Goal: Task Accomplishment & Management: Use online tool/utility

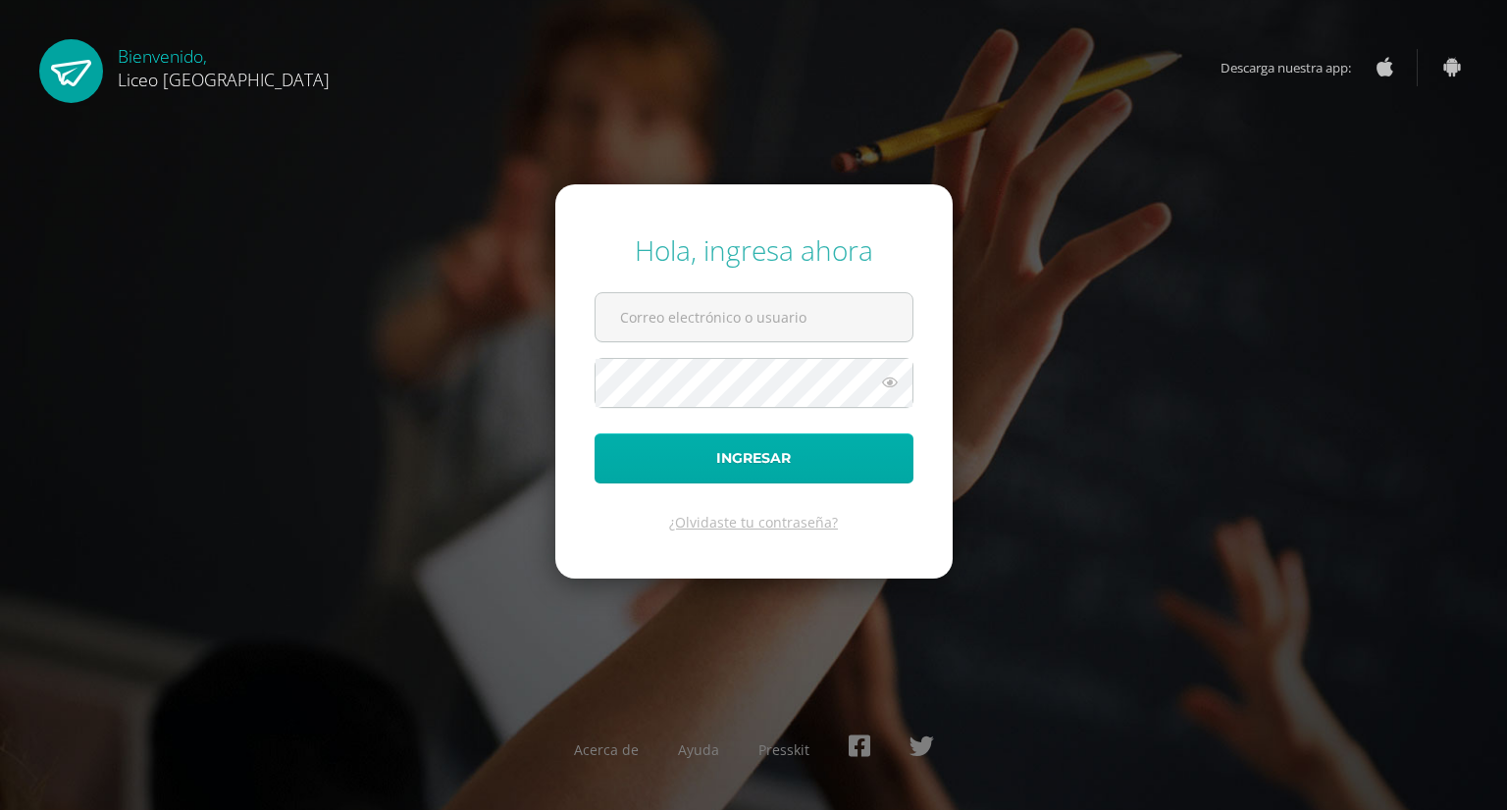
type input "[PERSON_NAME][EMAIL_ADDRESS][PERSON_NAME][DOMAIN_NAME]"
click at [689, 468] on button "Ingresar" at bounding box center [754, 459] width 319 height 50
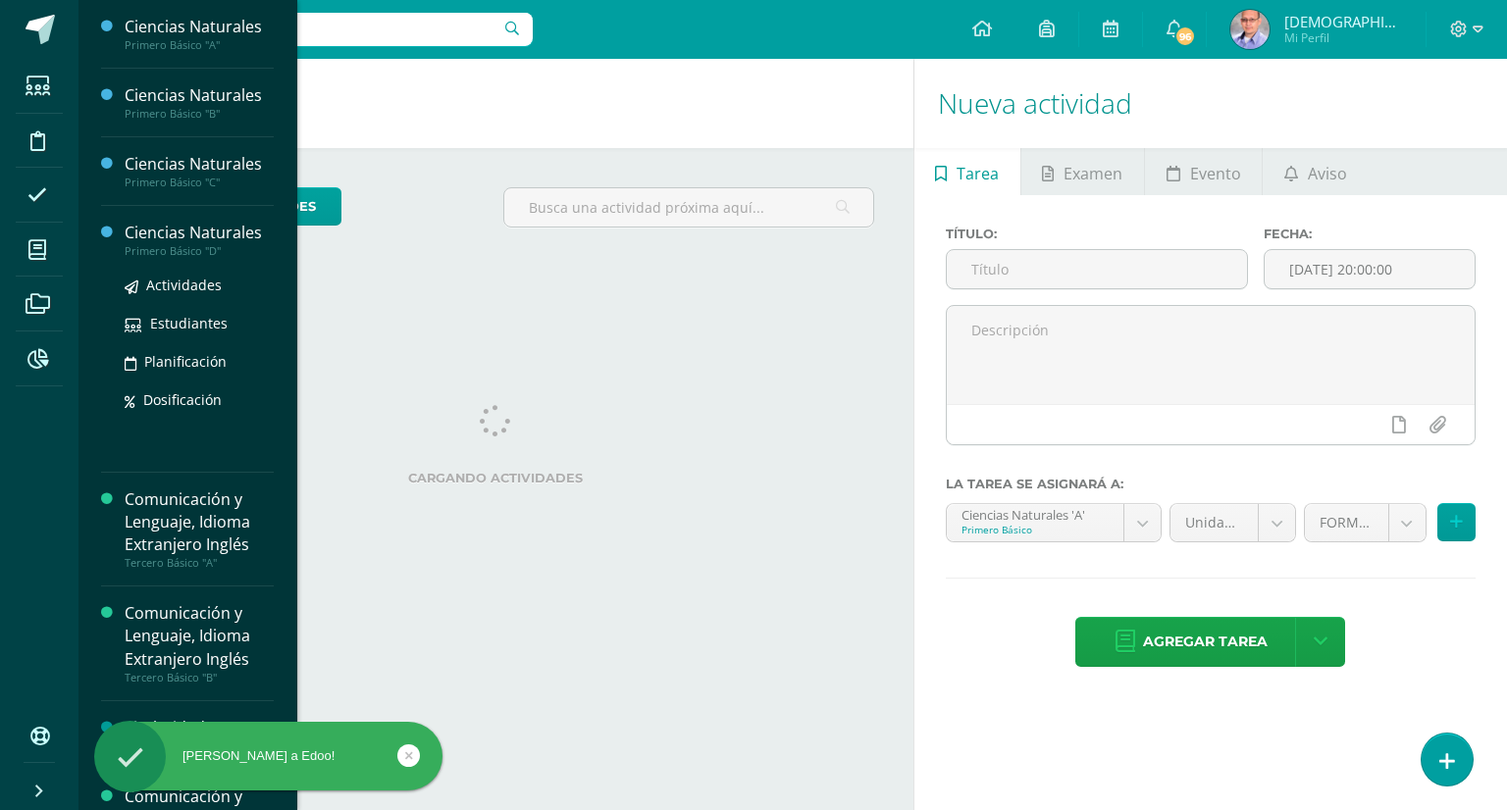
click at [192, 232] on div "Ciencias Naturales" at bounding box center [199, 233] width 149 height 23
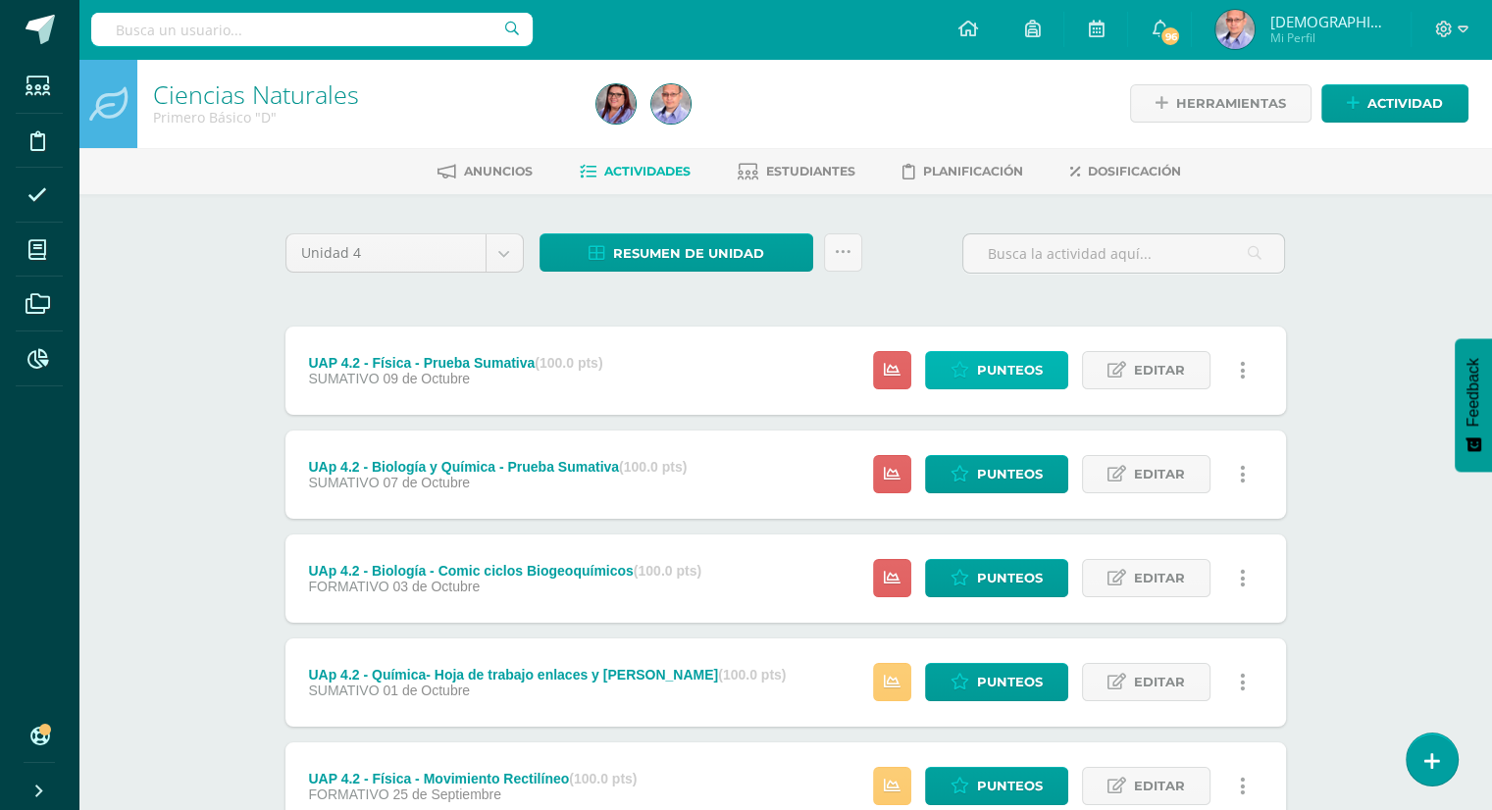
click at [988, 374] on span "Punteos" at bounding box center [1010, 370] width 66 height 36
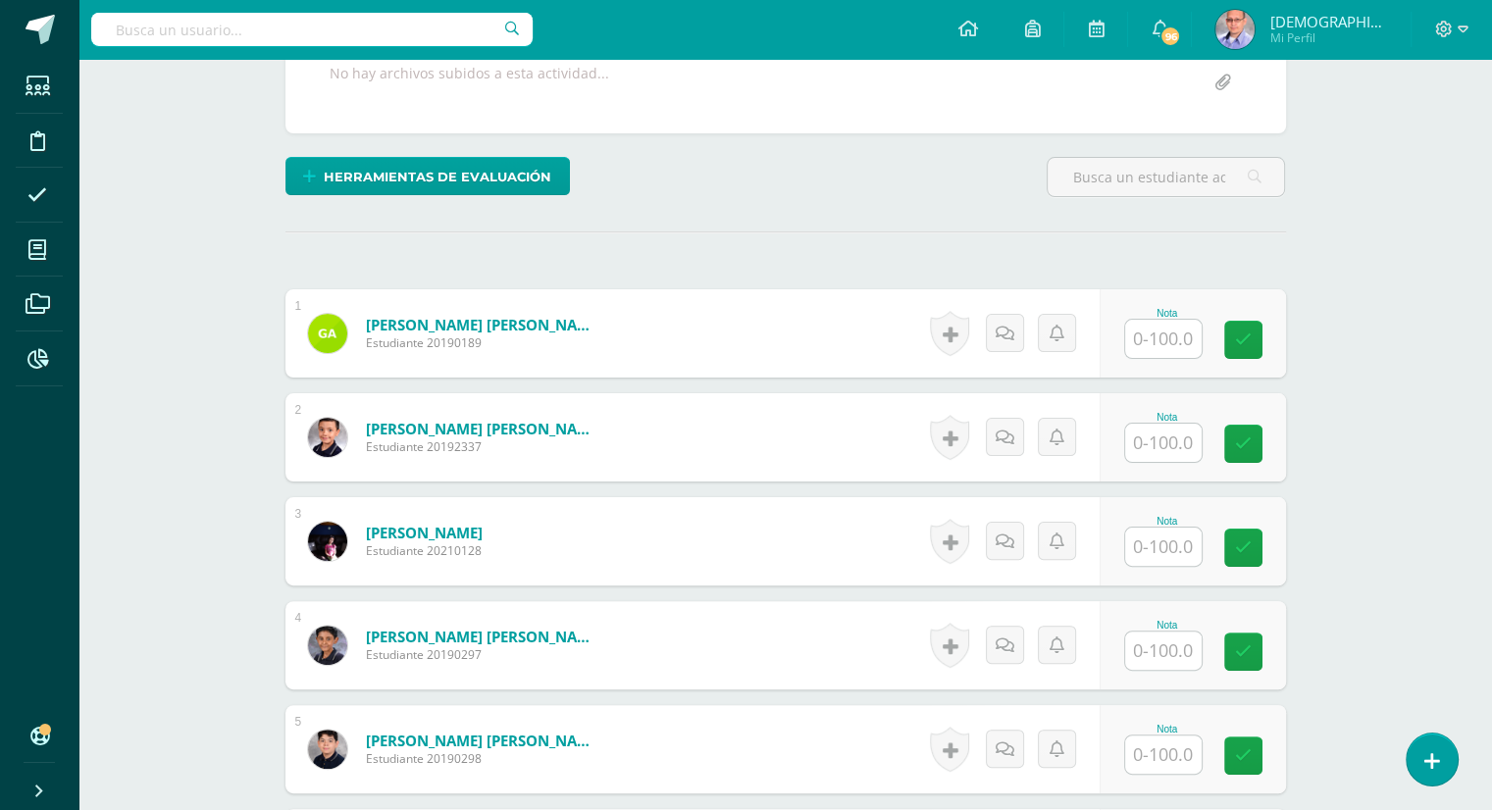
scroll to position [396, 0]
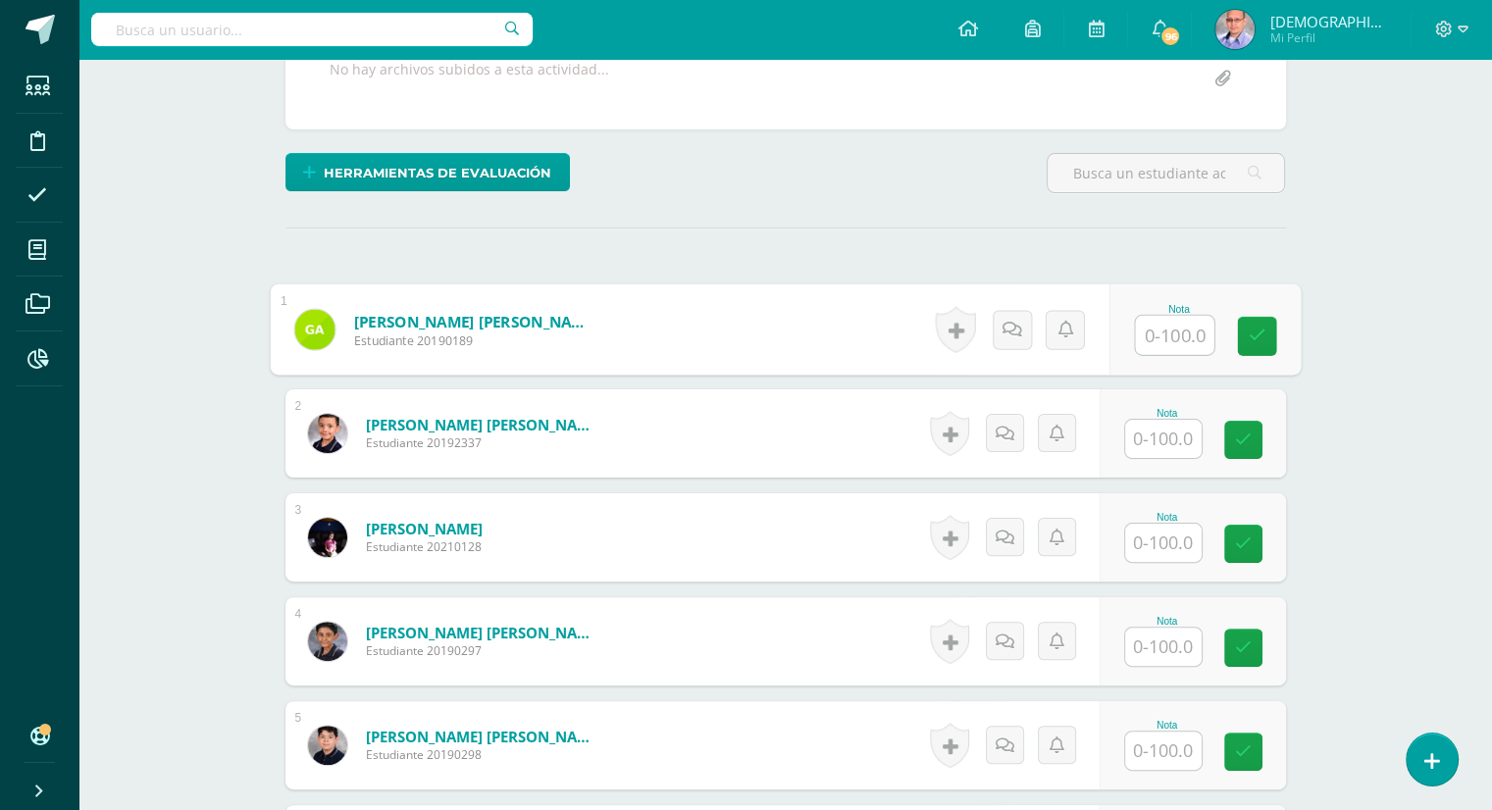
click at [1154, 335] on input "text" at bounding box center [1174, 335] width 78 height 39
type input "80"
click at [1256, 338] on icon at bounding box center [1257, 335] width 18 height 17
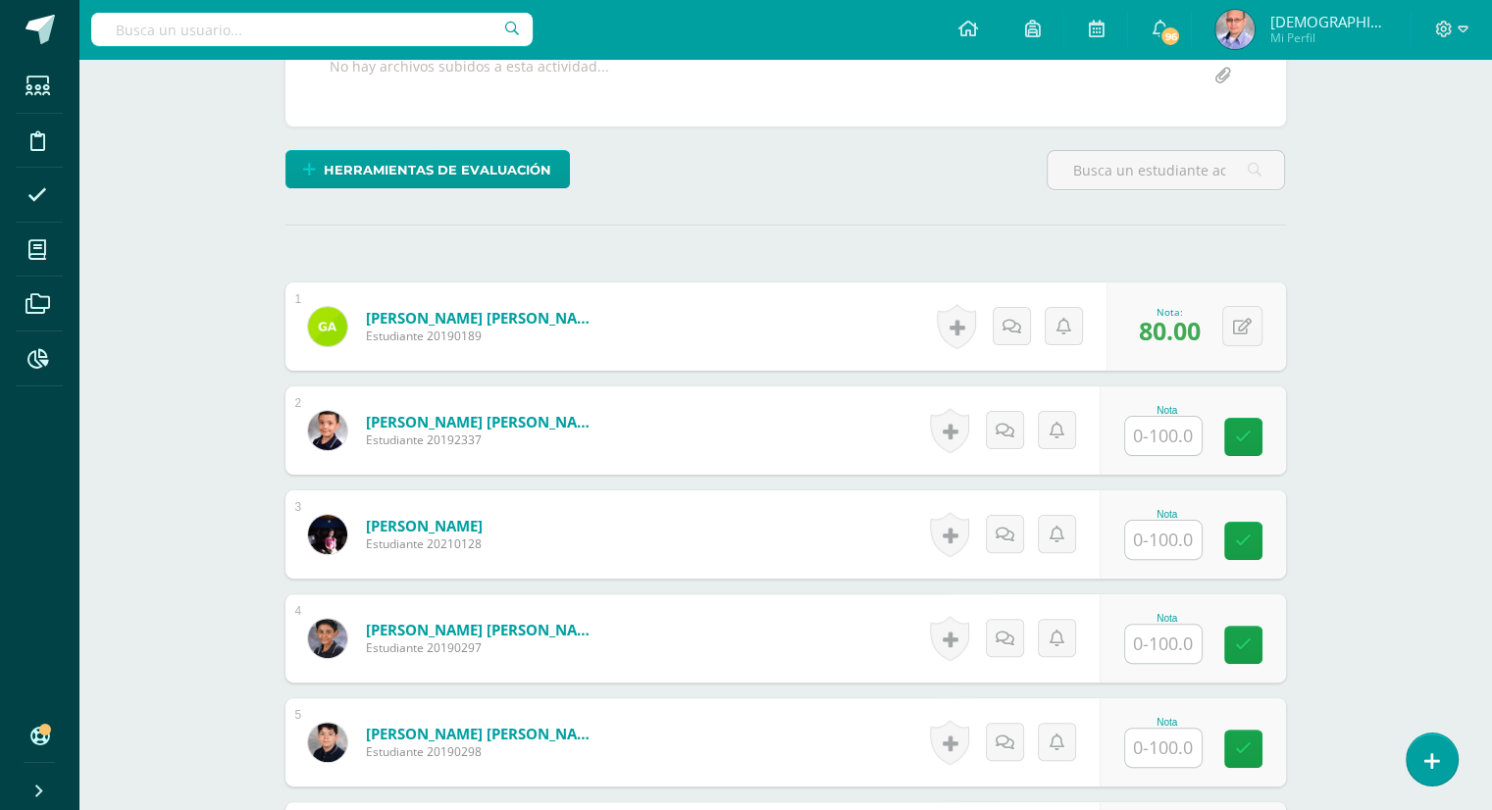
scroll to position [400, 0]
